Goal: Information Seeking & Learning: Learn about a topic

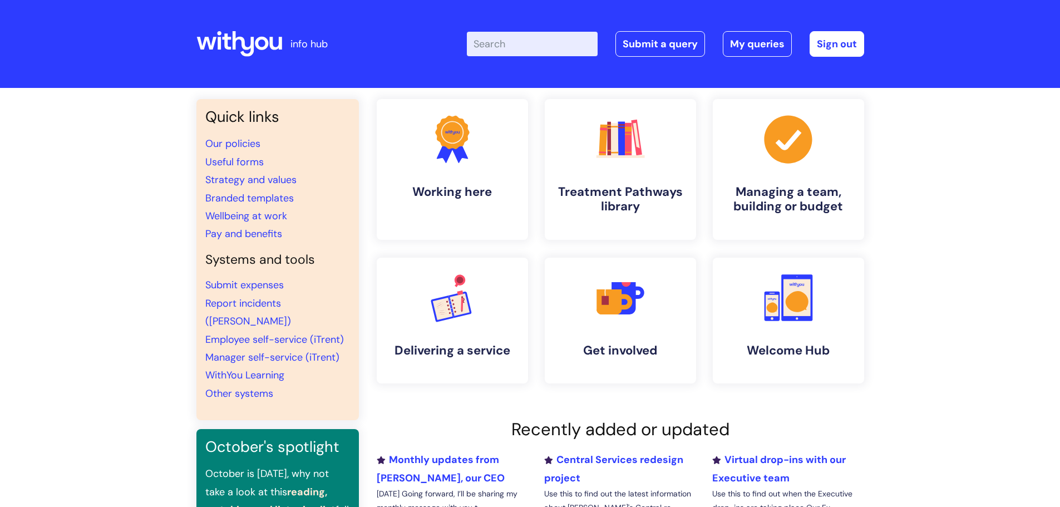
click at [561, 45] on input "Enter your search term here..." at bounding box center [532, 44] width 131 height 24
type input "additional work"
click button "Search" at bounding box center [0, 0] width 0 height 0
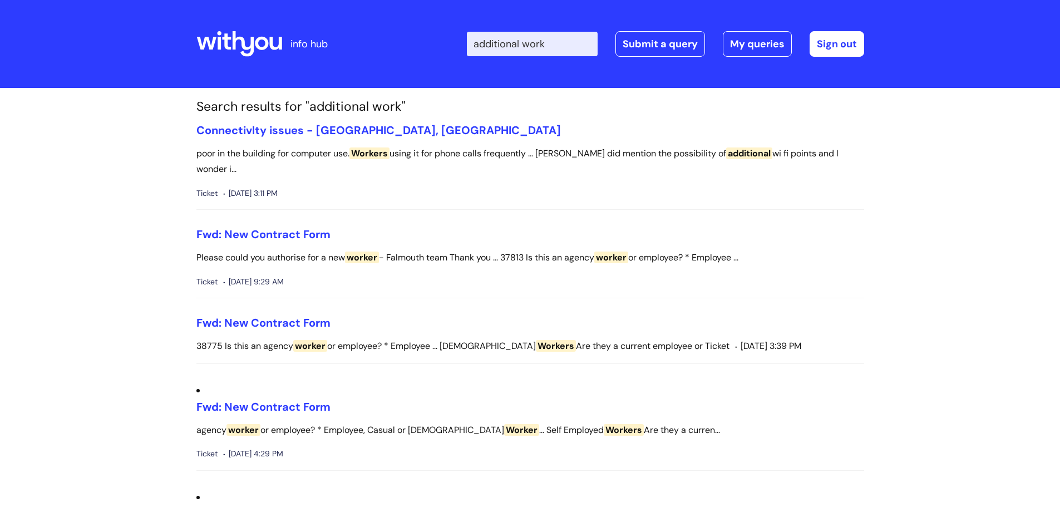
drag, startPoint x: 562, startPoint y: 43, endPoint x: 478, endPoint y: 45, distance: 83.5
click at [478, 45] on input "additional work" at bounding box center [532, 44] width 131 height 24
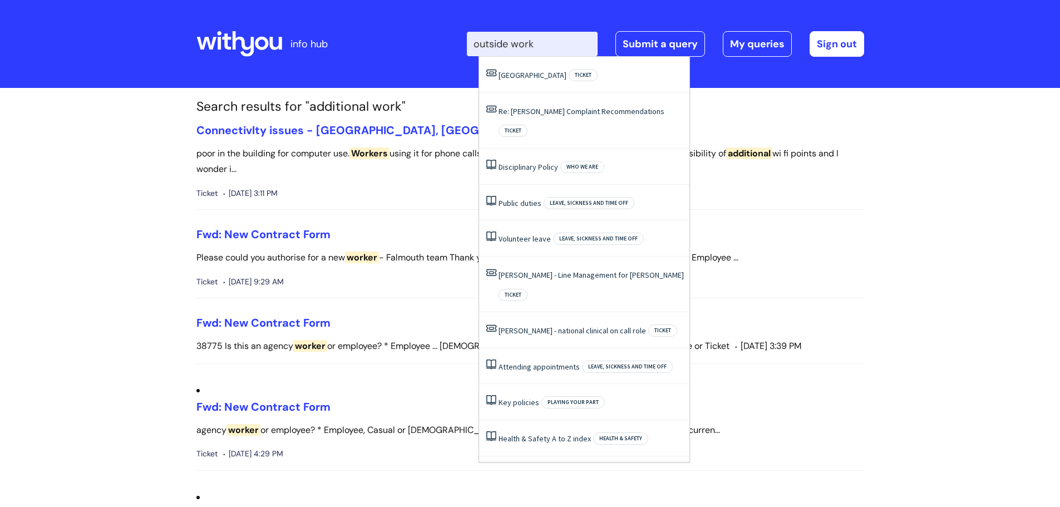
type input "outside work"
click button "Search" at bounding box center [0, 0] width 0 height 0
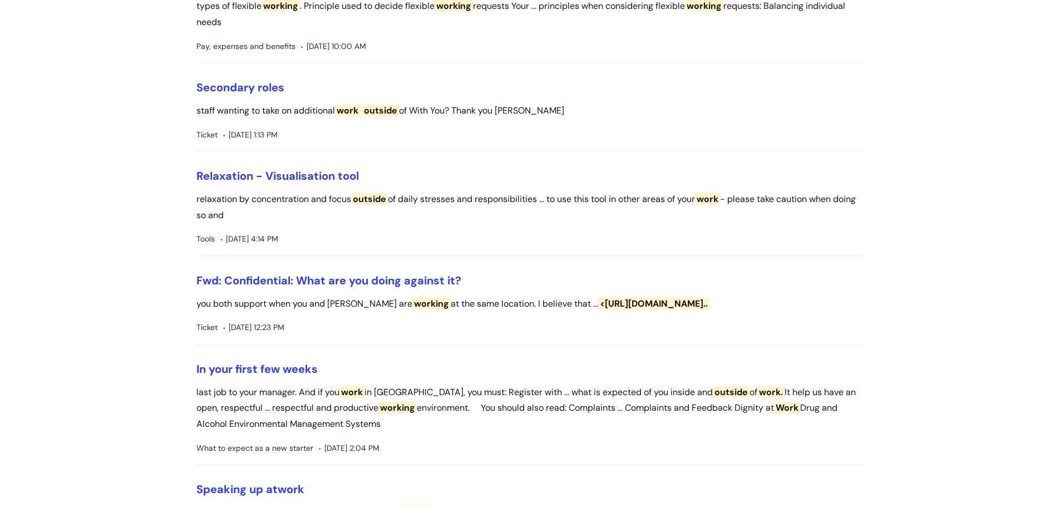
scroll to position [1168, 0]
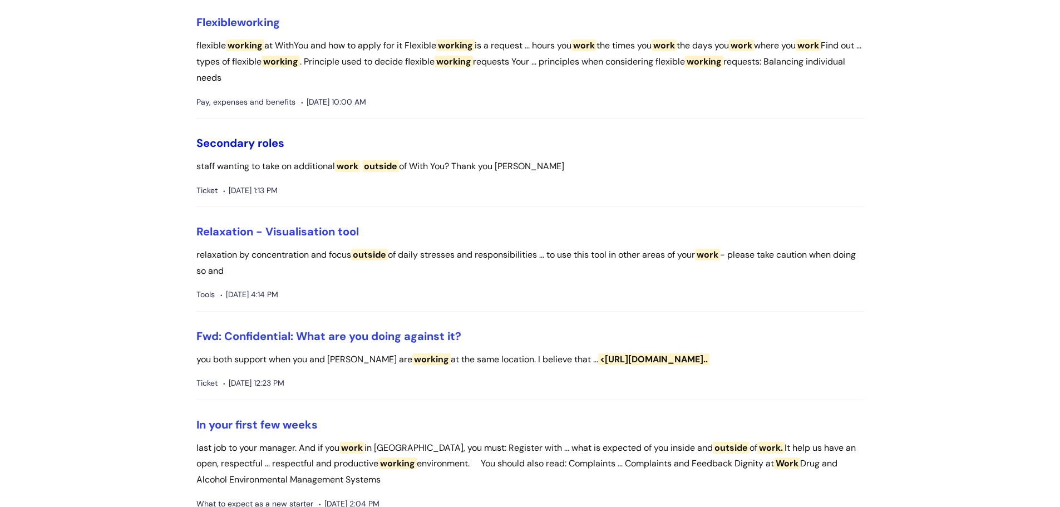
click at [248, 142] on link "Secondary roles" at bounding box center [240, 143] width 88 height 14
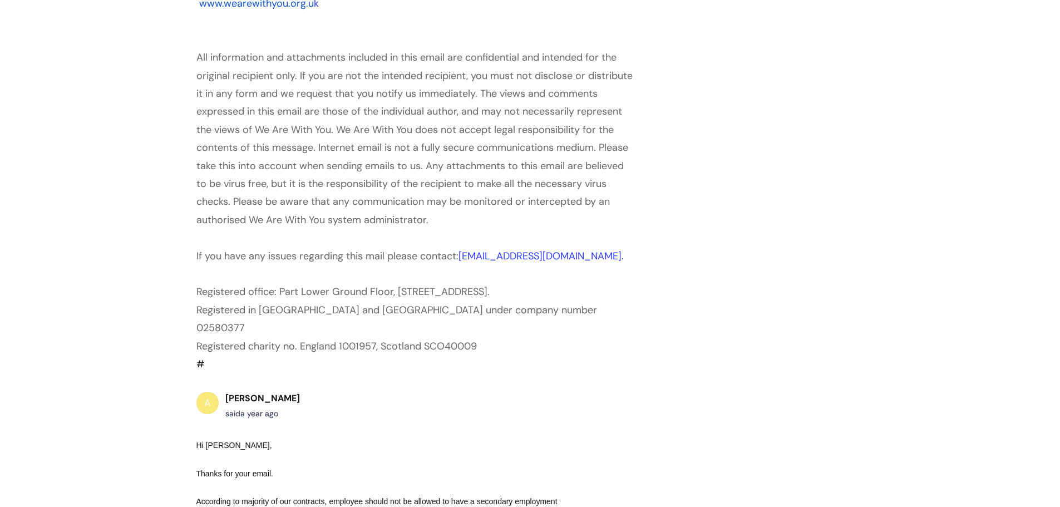
scroll to position [668, 0]
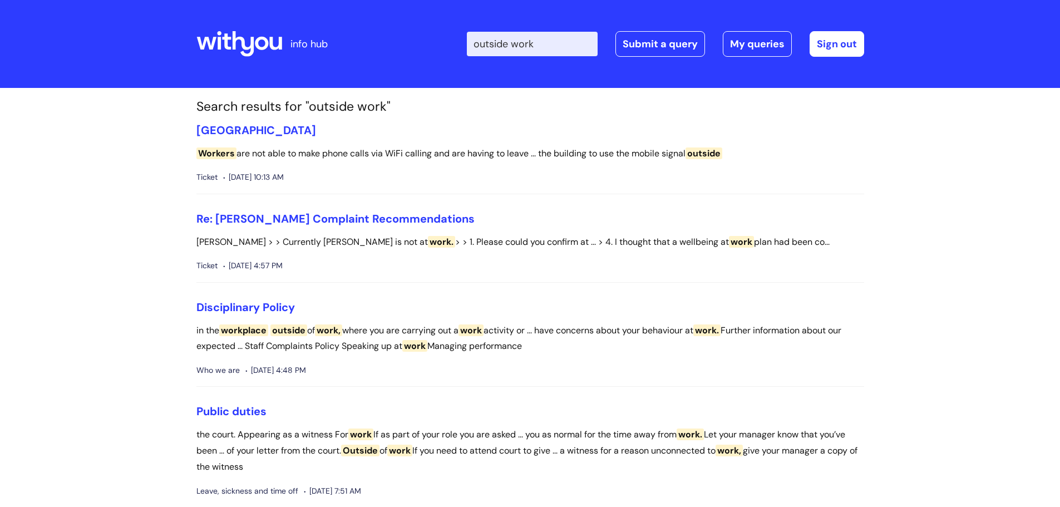
click at [554, 47] on input "outside work" at bounding box center [532, 44] width 131 height 24
type input "o"
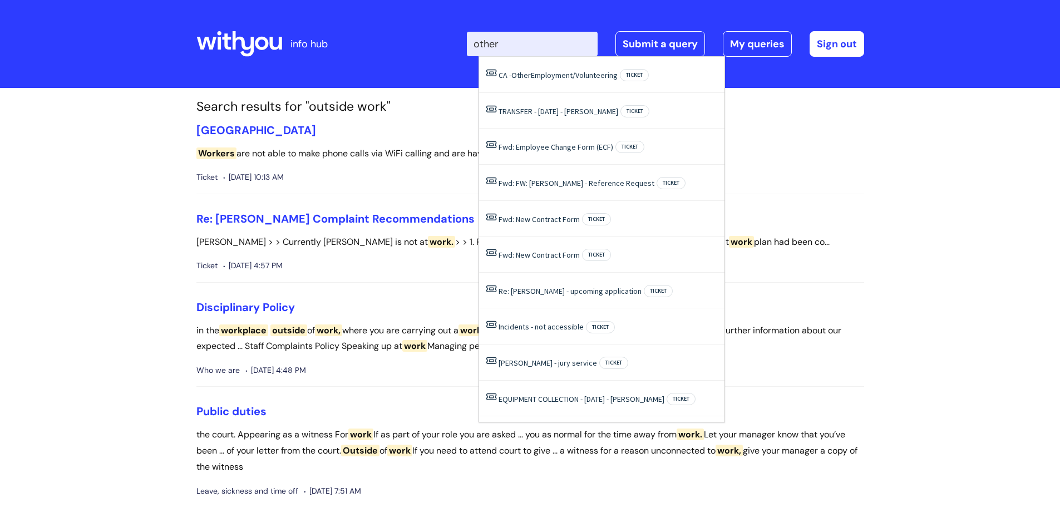
type input "other"
click at [249, 39] on icon at bounding box center [239, 44] width 86 height 27
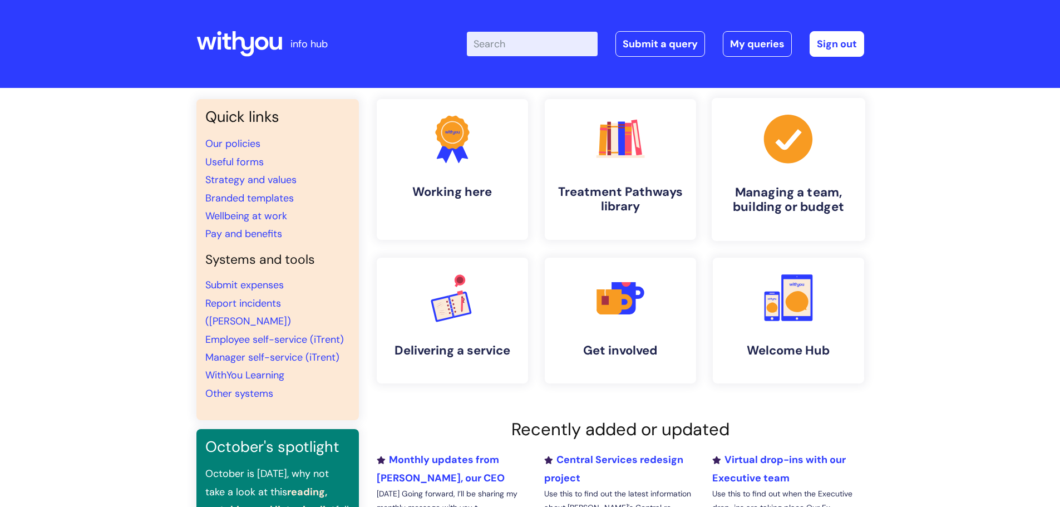
click at [780, 173] on link ".cls-1{fill:#a53144;stroke-width:0px;} Managing a team, building or budget" at bounding box center [788, 169] width 154 height 143
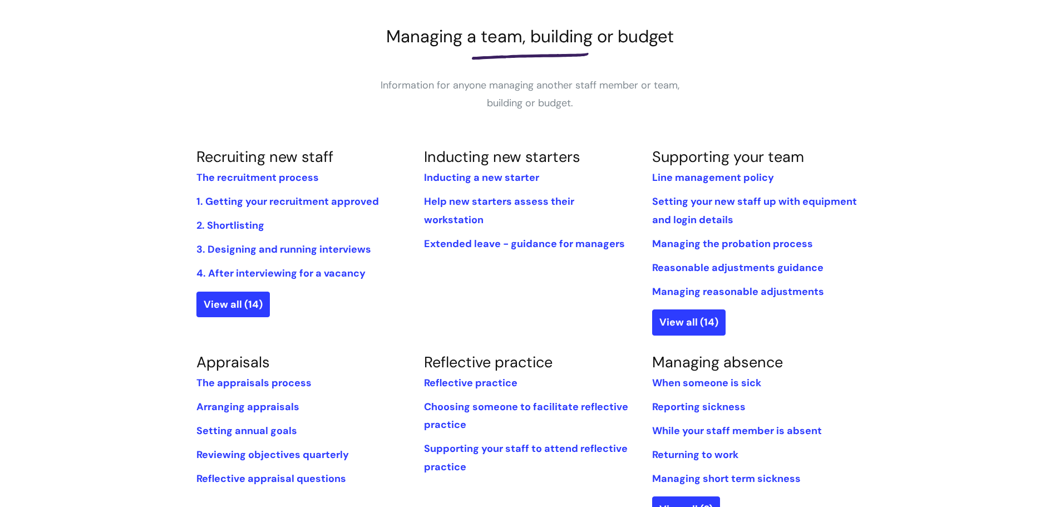
scroll to position [223, 0]
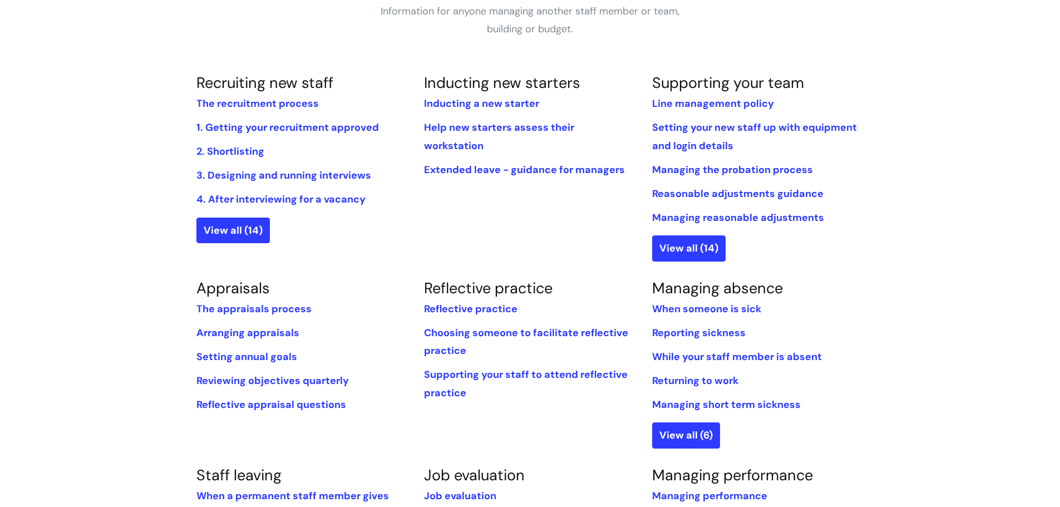
click at [452, 214] on div "Recruiting new staff The recruitment process 1. Getting your recruitment approv…" at bounding box center [530, 456] width 684 height 765
click at [673, 247] on link "View all (14)" at bounding box center [688, 248] width 73 height 26
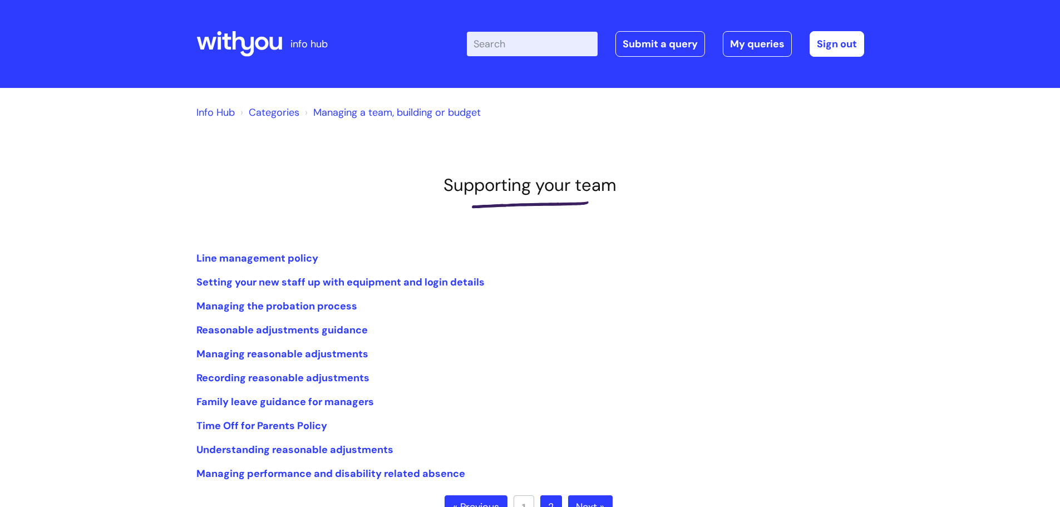
scroll to position [56, 0]
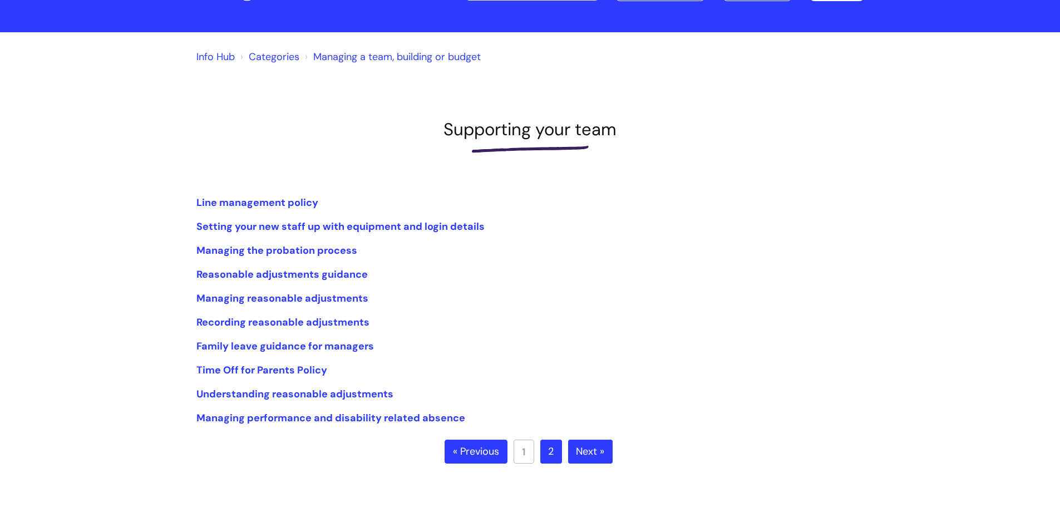
click at [580, 448] on link "Next »" at bounding box center [590, 452] width 45 height 24
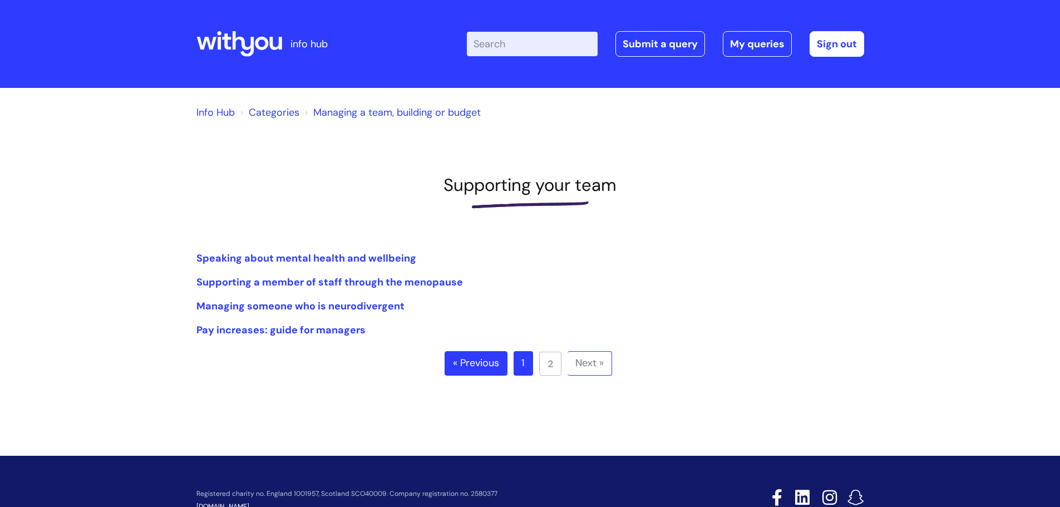
click at [479, 361] on link "« Previous" at bounding box center [476, 363] width 63 height 24
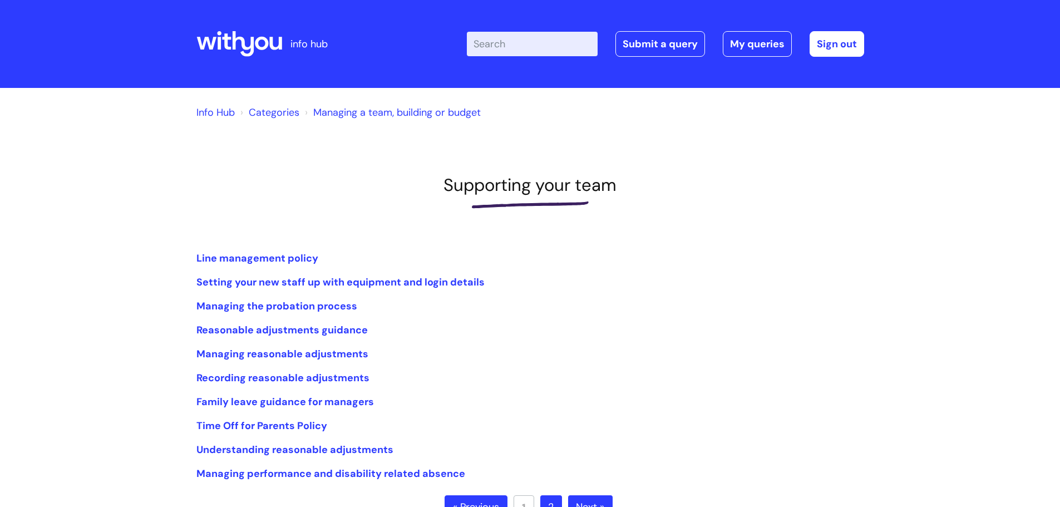
scroll to position [56, 0]
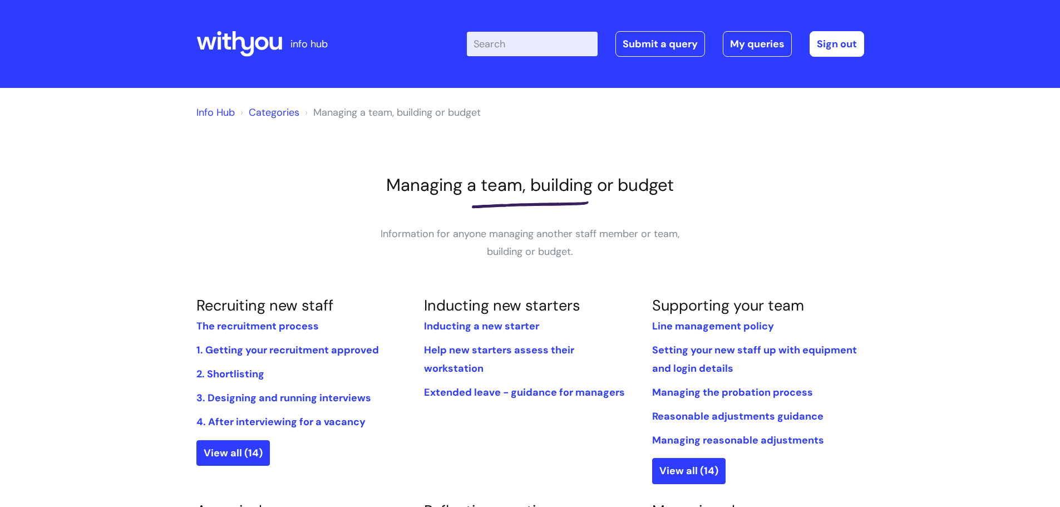
click at [244, 34] on icon at bounding box center [239, 44] width 86 height 27
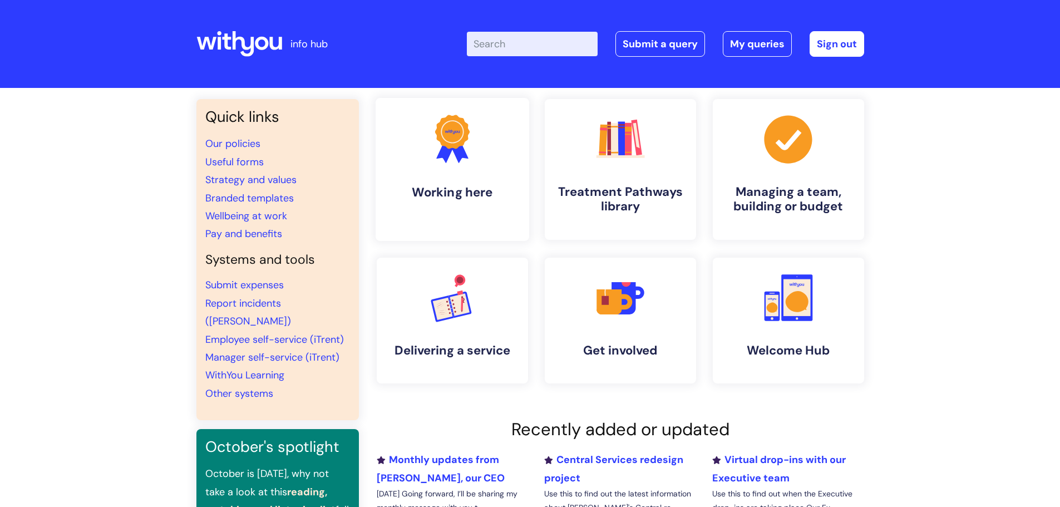
click at [445, 164] on icon ".cls-1{fill:#f89b22;}.cls-1,.cls-2,.cls-3{stroke-width:0px;}.cls-2{fill:#2d3cff…" at bounding box center [452, 138] width 55 height 55
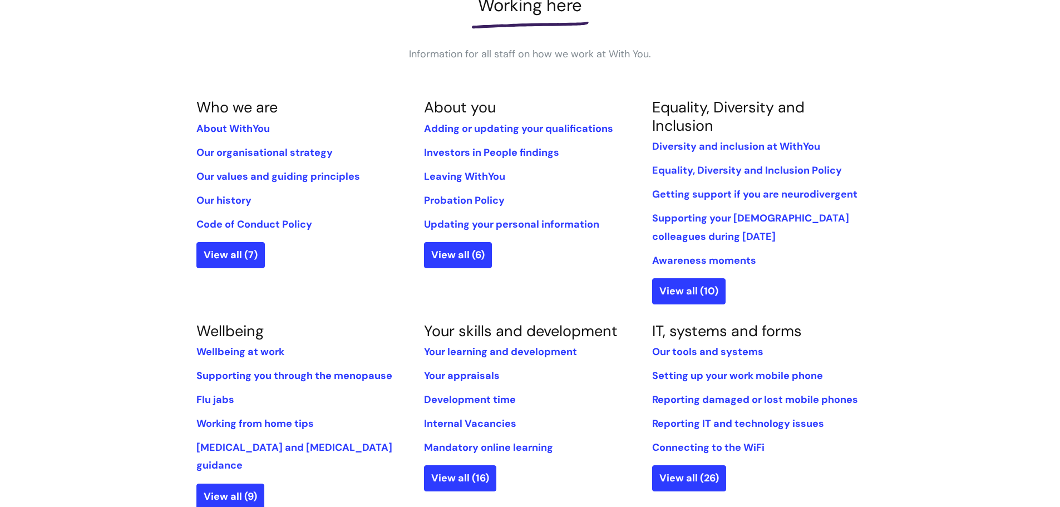
scroll to position [167, 0]
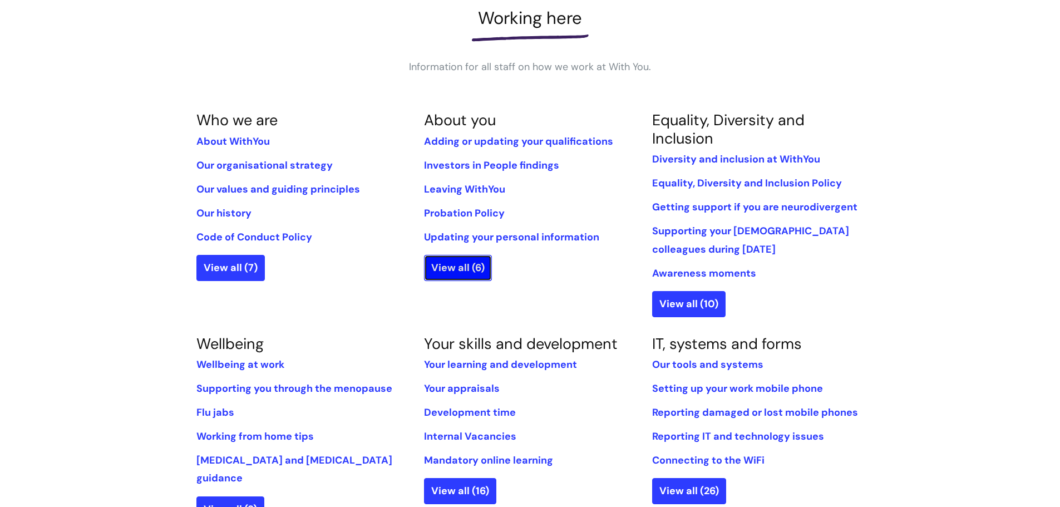
click at [464, 262] on link "View all (6)" at bounding box center [458, 268] width 68 height 26
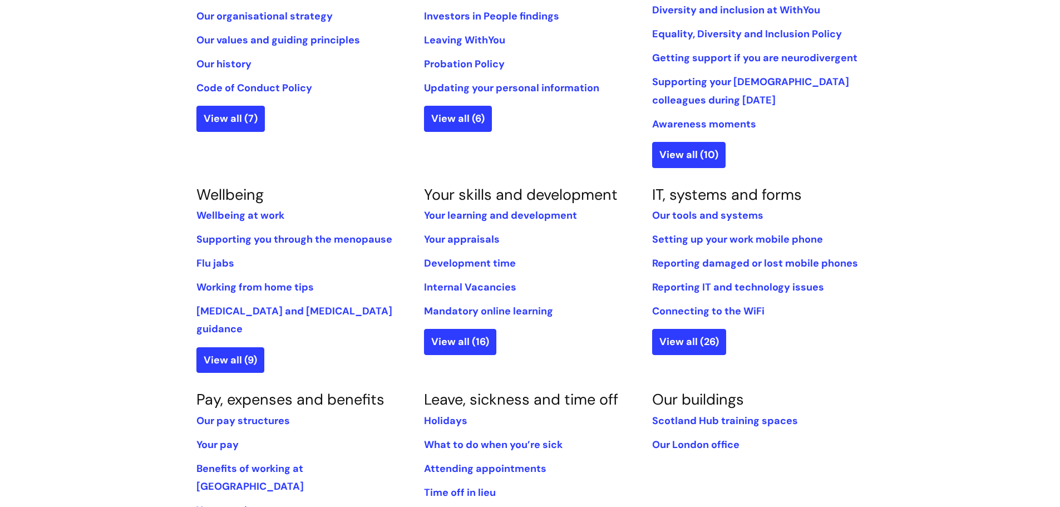
scroll to position [389, 0]
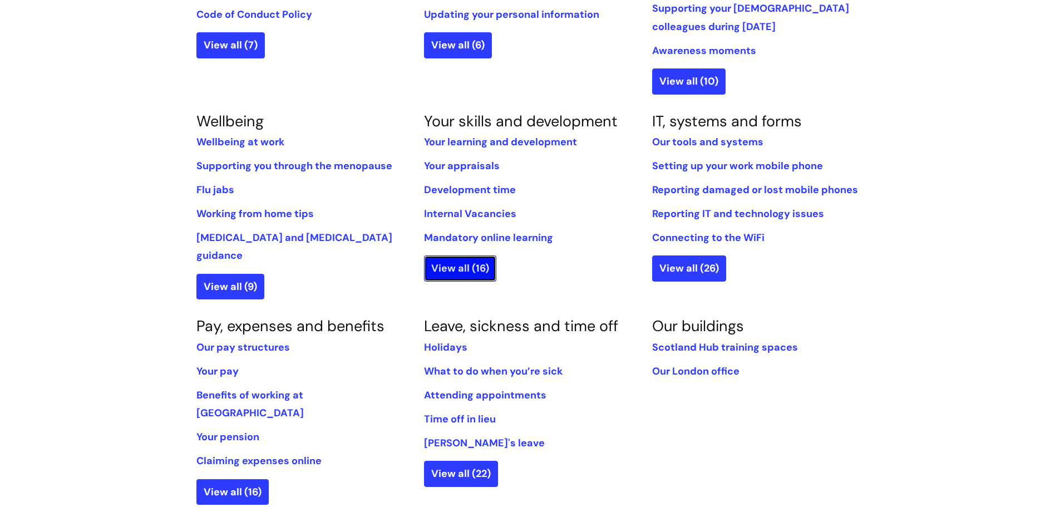
click at [466, 262] on link "View all (16)" at bounding box center [460, 268] width 72 height 26
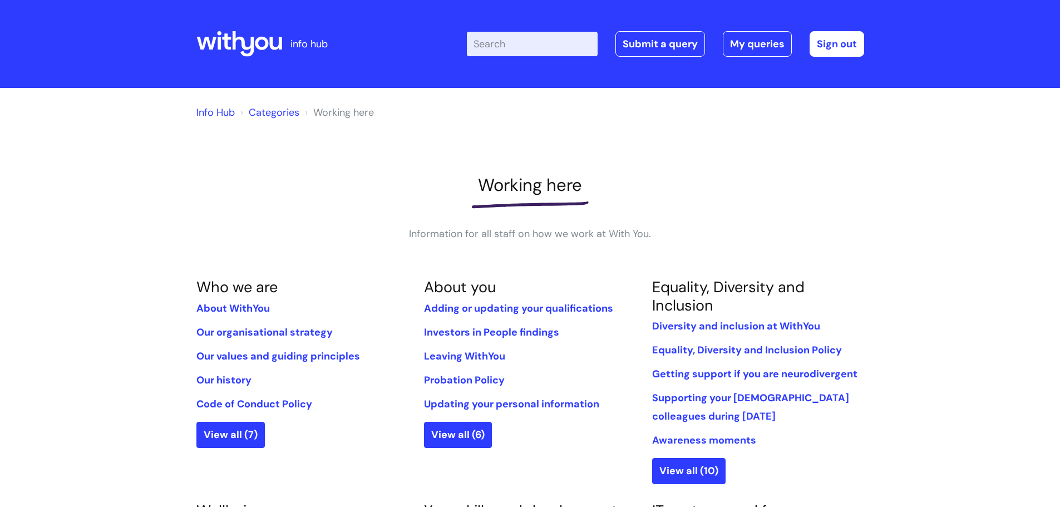
scroll to position [389, 0]
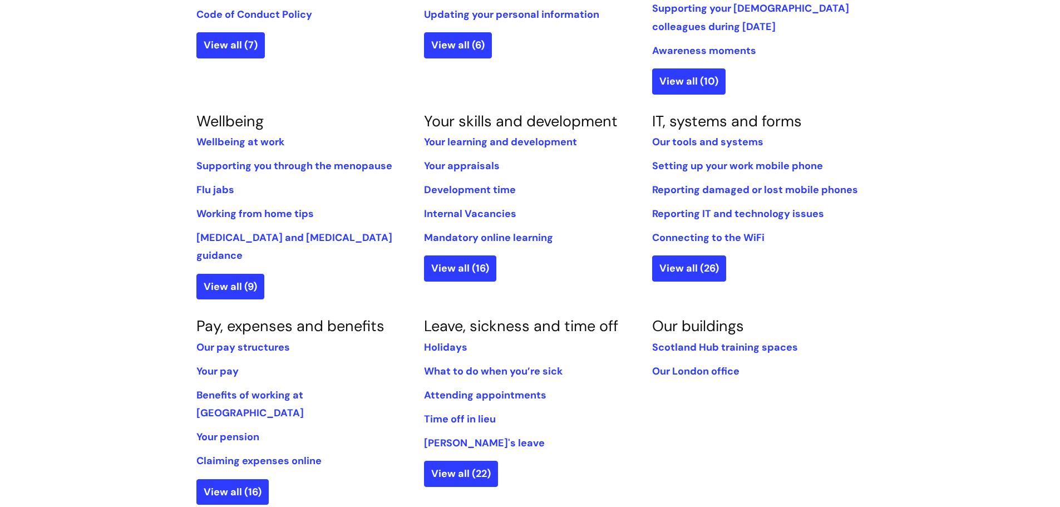
click at [942, 356] on div "Info Hub Categories Working here Working here Information for all staff on how …" at bounding box center [530, 241] width 1060 height 1086
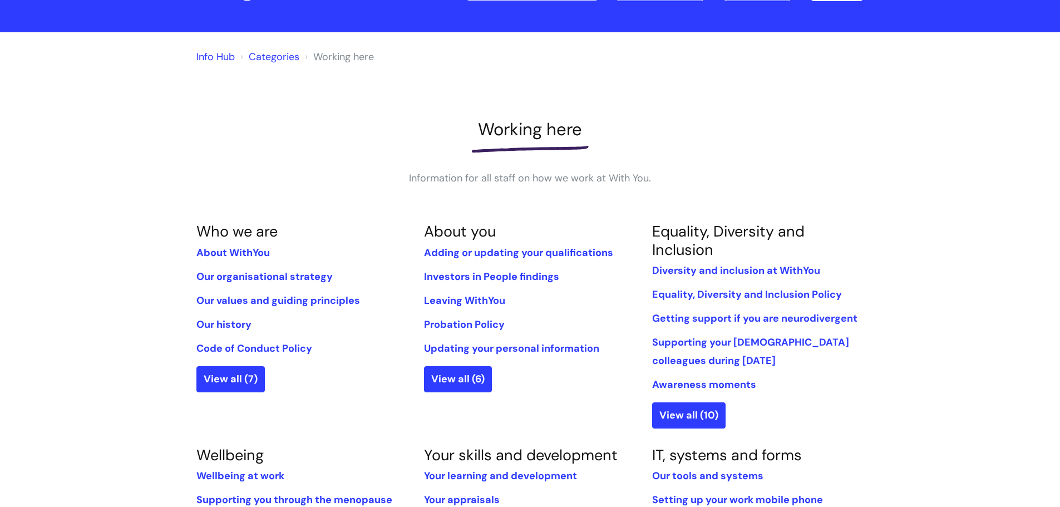
scroll to position [0, 0]
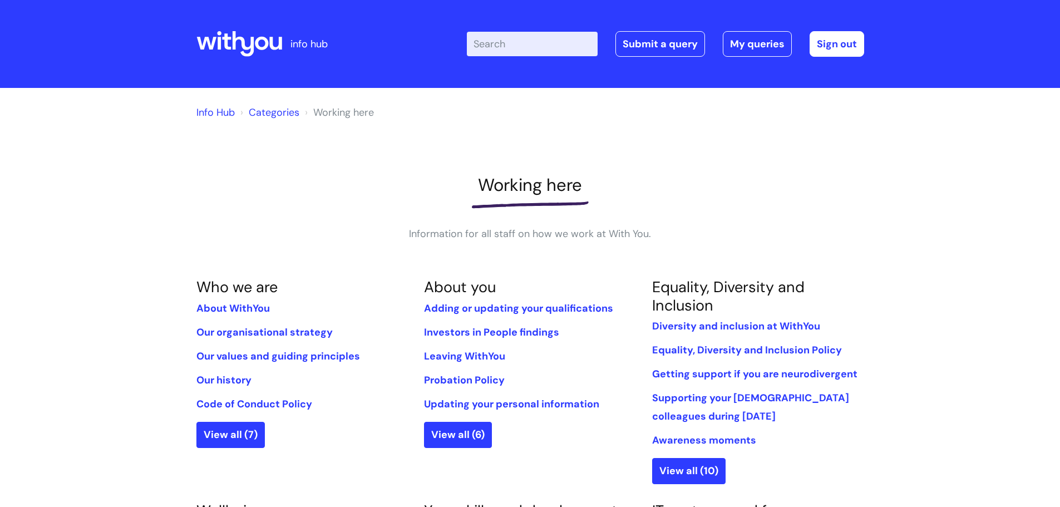
click at [223, 112] on link "Info Hub" at bounding box center [215, 112] width 38 height 13
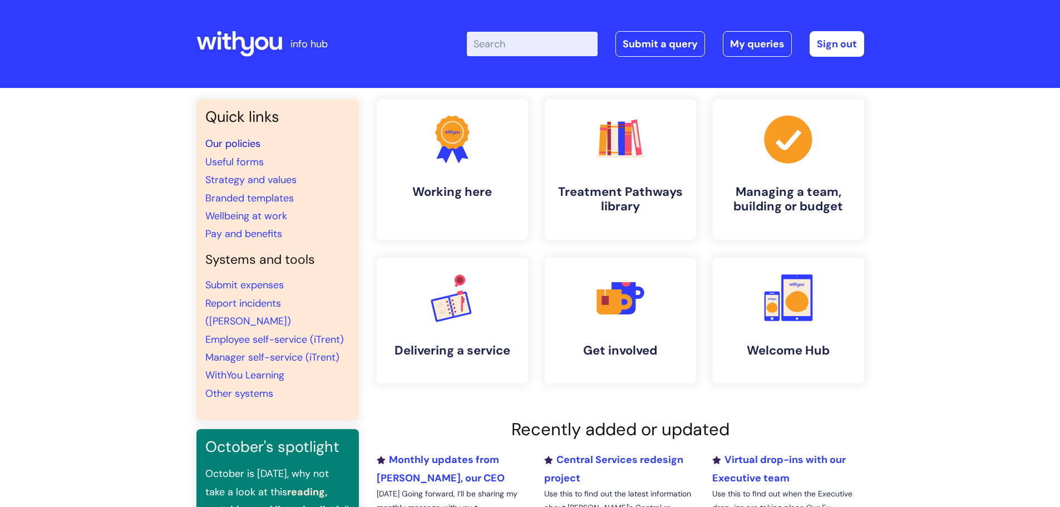
click at [224, 142] on link "Our policies" at bounding box center [232, 143] width 55 height 13
